Goal: Task Accomplishment & Management: Complete application form

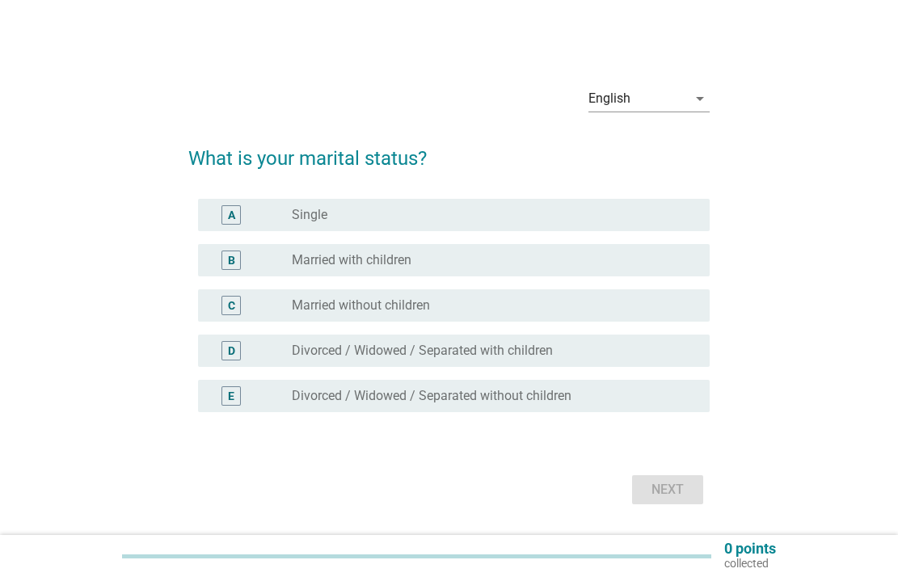
click at [364, 232] on div "A radio_button_unchecked Single" at bounding box center [449, 214] width 522 height 45
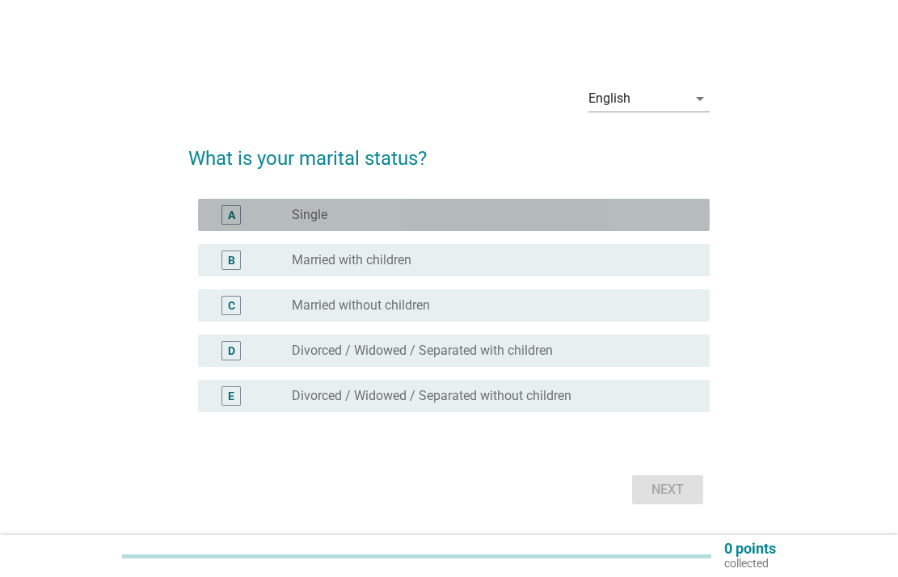
click at [367, 209] on div "radio_button_unchecked Single" at bounding box center [488, 215] width 392 height 16
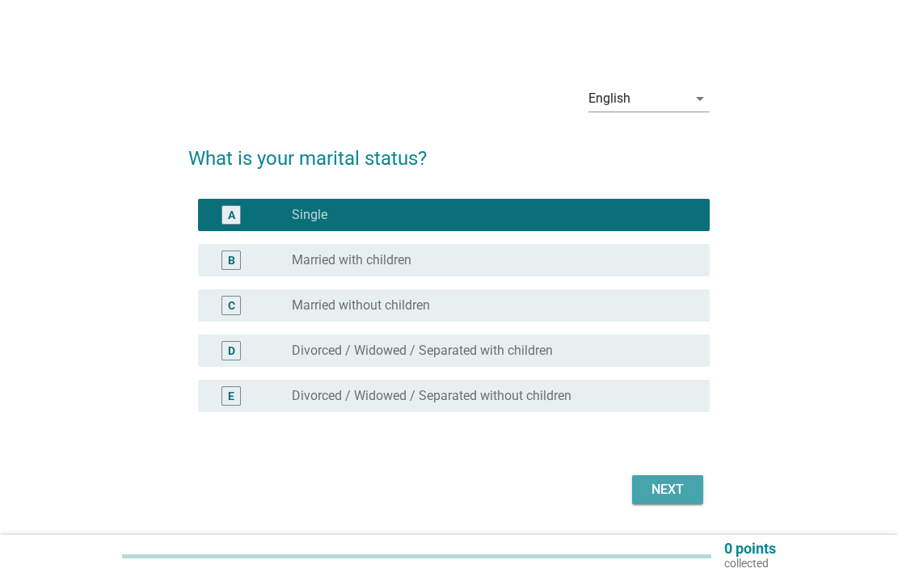
click at [658, 484] on div "Next" at bounding box center [667, 489] width 45 height 19
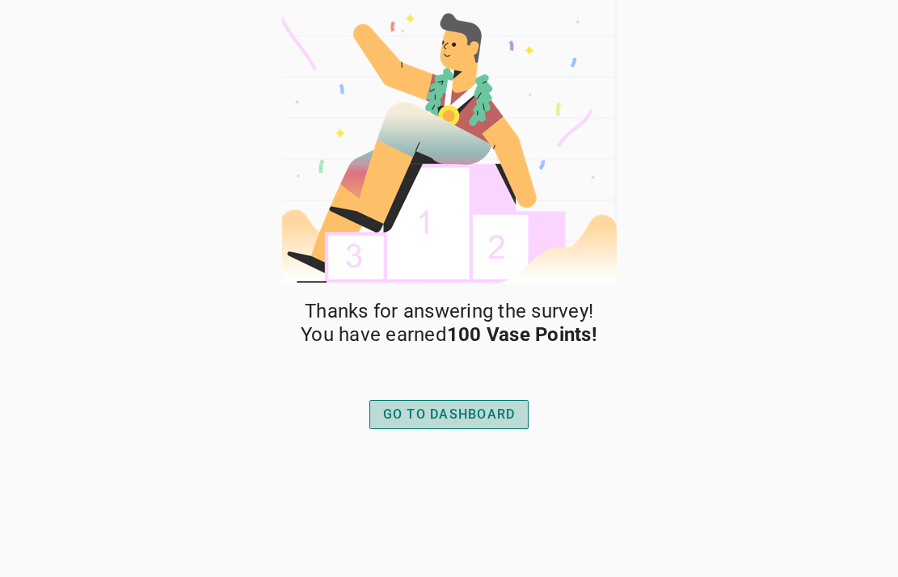
click at [421, 412] on div "GO TO DASHBOARD" at bounding box center [449, 414] width 133 height 19
click at [438, 418] on div "GO TO DASHBOARD" at bounding box center [449, 414] width 133 height 19
